Goal: Task Accomplishment & Management: Use online tool/utility

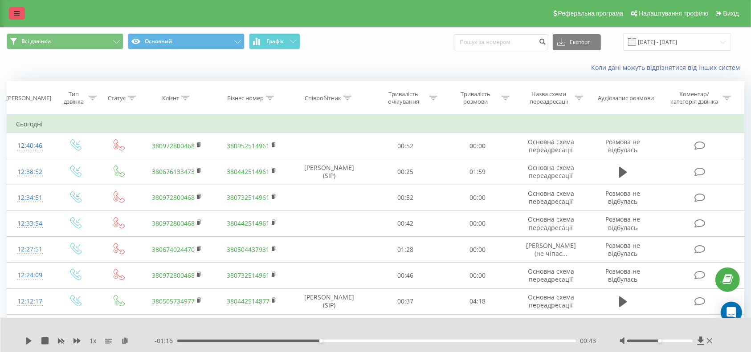
click at [16, 15] on icon at bounding box center [16, 13] width 5 height 6
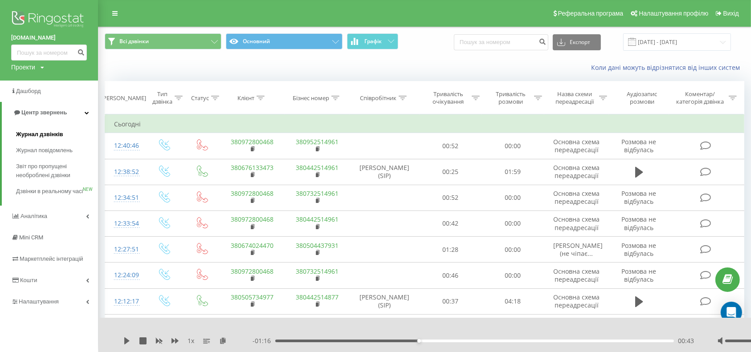
click at [41, 133] on span "Журнал дзвінків" at bounding box center [39, 134] width 47 height 9
